Goal: Task Accomplishment & Management: Manage account settings

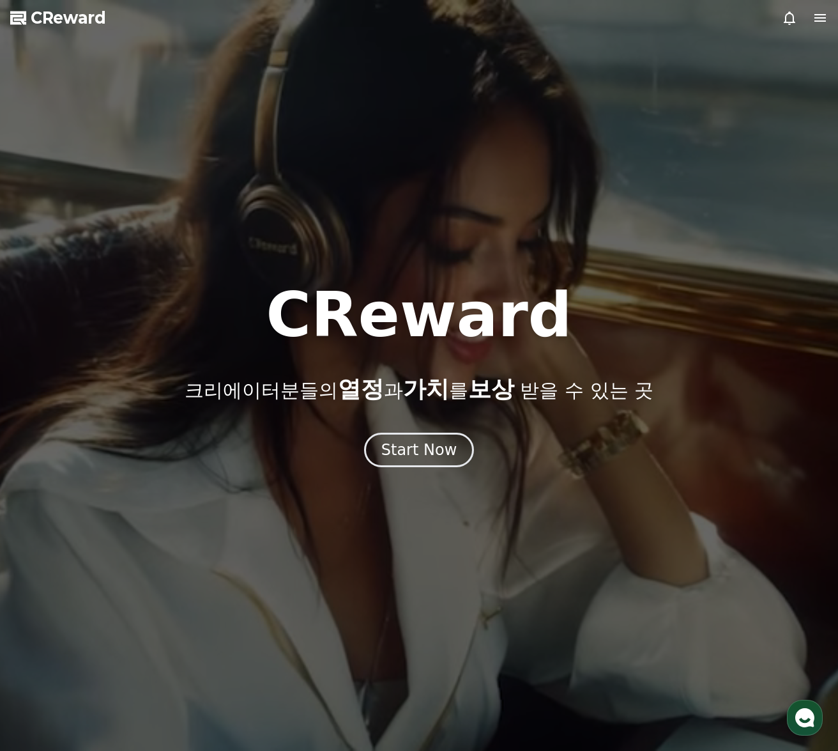
click at [818, 17] on icon at bounding box center [821, 18] width 12 height 8
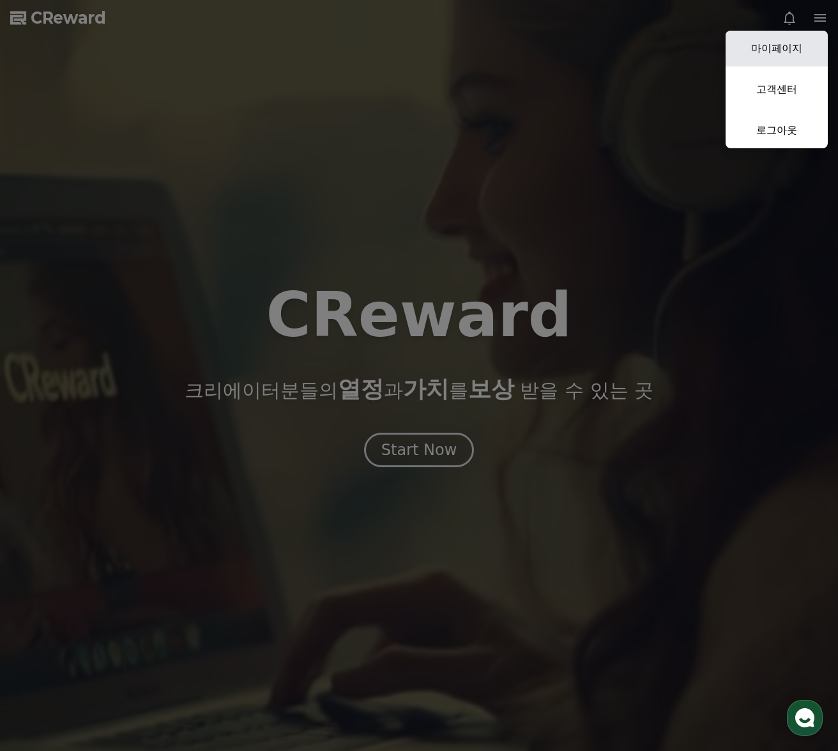
click at [804, 48] on link "마이페이지" at bounding box center [777, 49] width 102 height 36
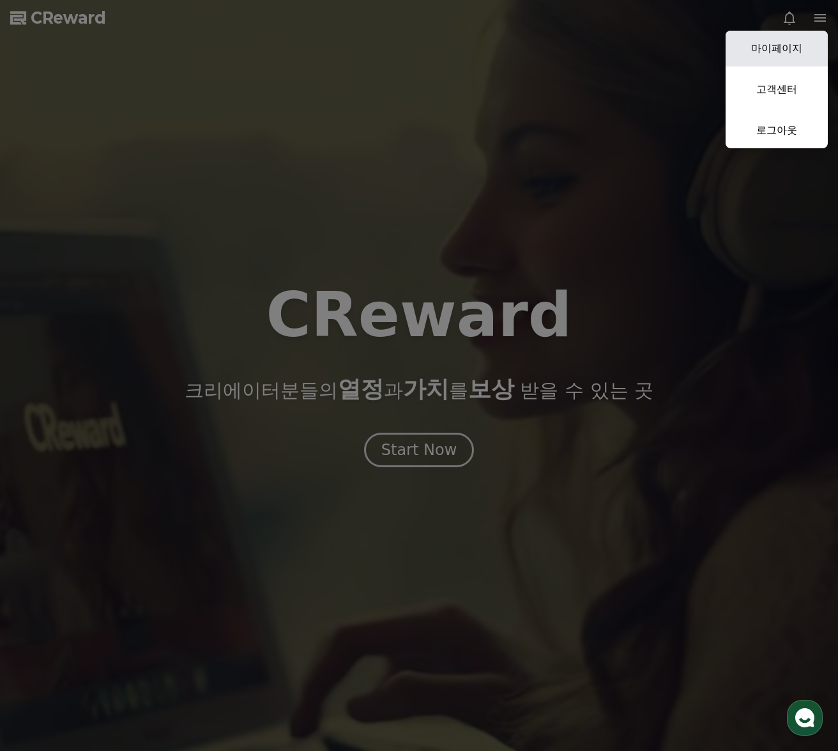
select select "**********"
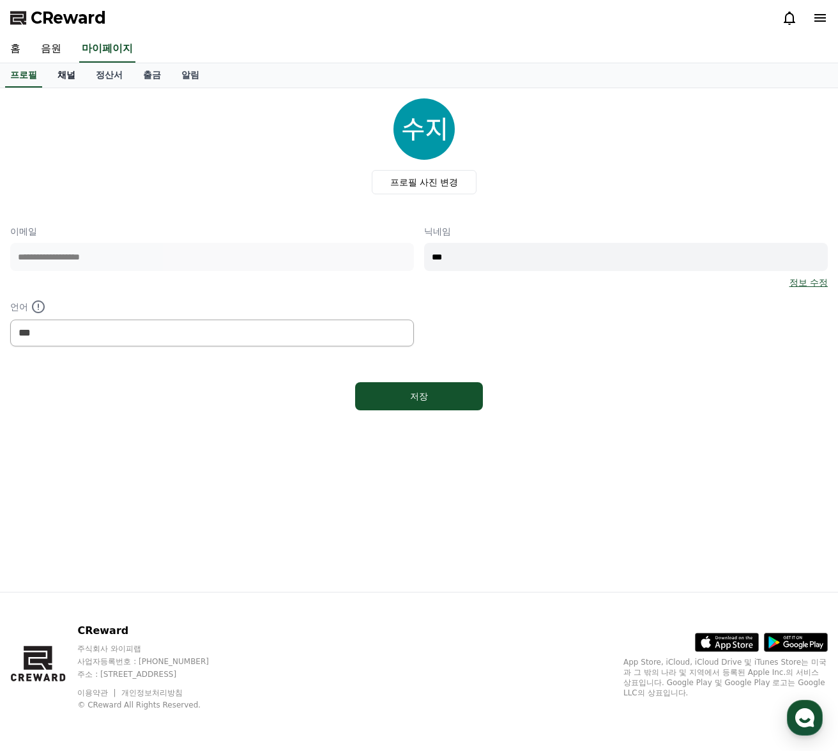
click at [63, 73] on link "채널" at bounding box center [66, 75] width 38 height 24
